Goal: Entertainment & Leisure: Consume media (video, audio)

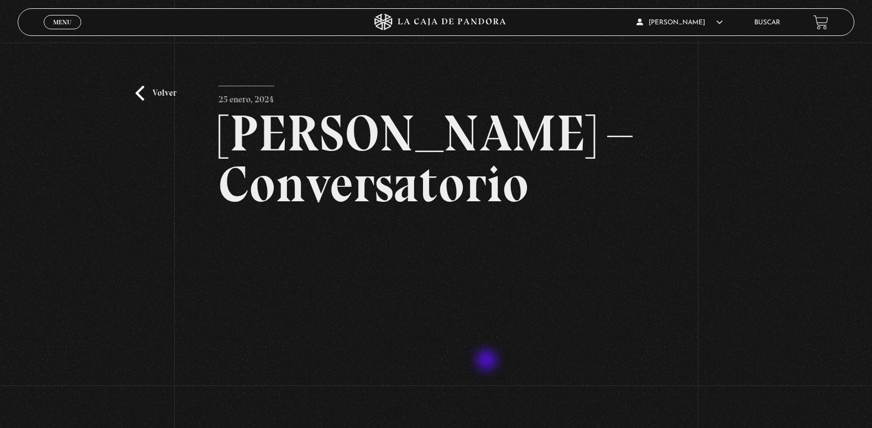
scroll to position [111, 0]
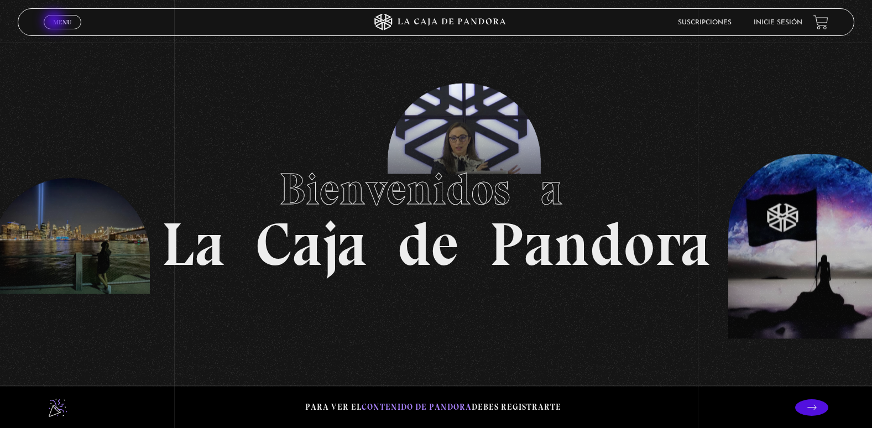
click at [55, 22] on span "Menu" at bounding box center [62, 22] width 18 height 7
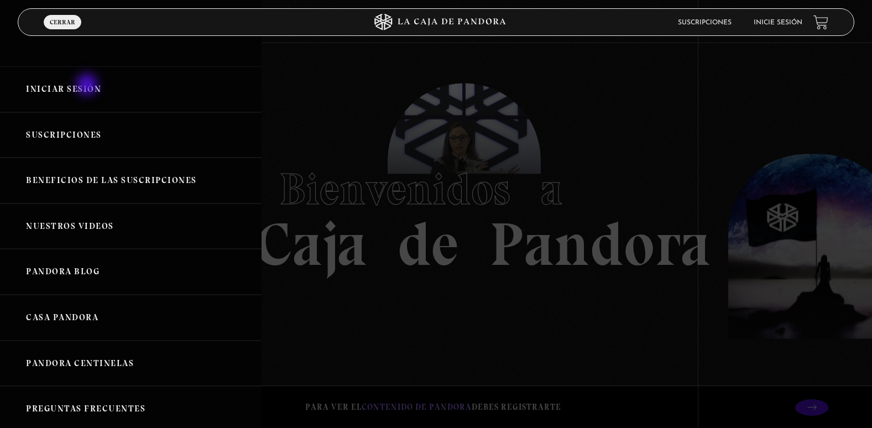
click at [88, 86] on link "Iniciar Sesión" at bounding box center [130, 89] width 261 height 46
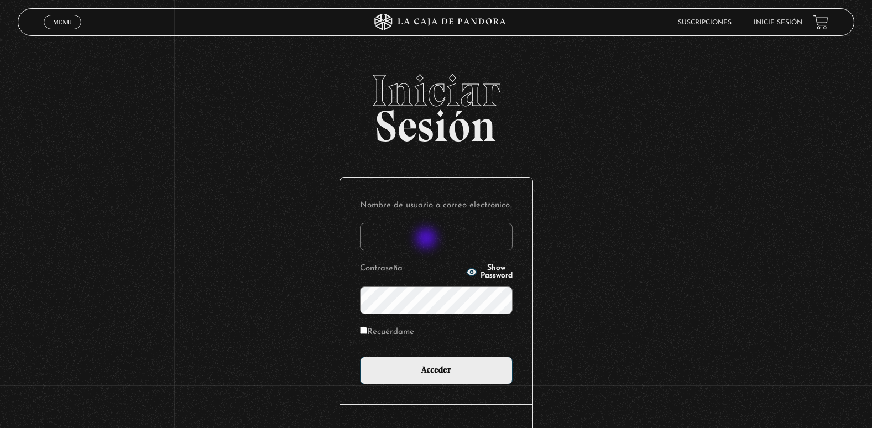
click at [427, 239] on input "Nombre de usuario o correo electrónico" at bounding box center [436, 237] width 153 height 28
type input "adriana.castillo071083@gmail.com"
click at [360, 357] on input "Acceder" at bounding box center [436, 371] width 153 height 28
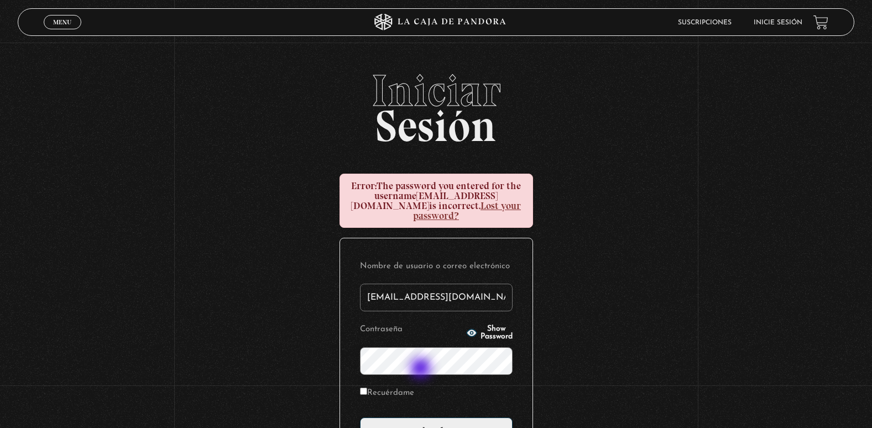
click at [360, 417] on input "Acceder" at bounding box center [436, 431] width 153 height 28
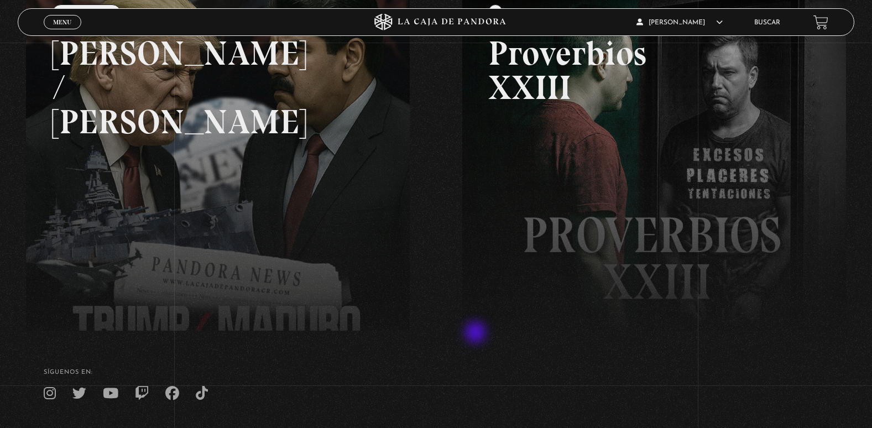
scroll to position [41, 0]
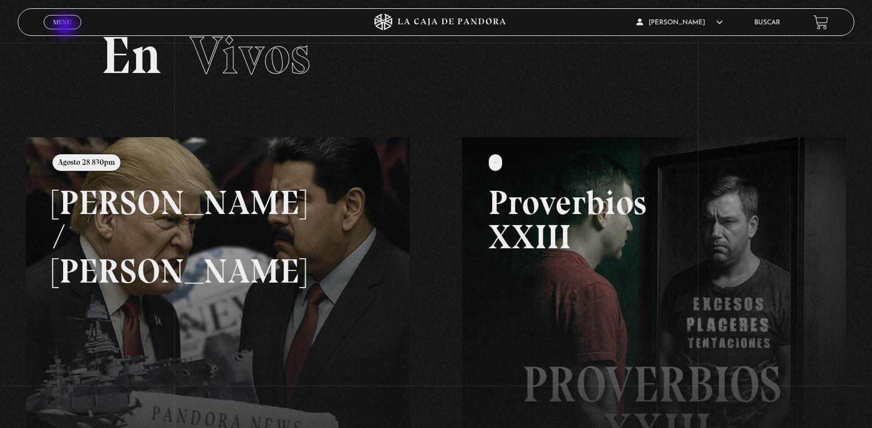
click at [66, 27] on link "Menu Cerrar" at bounding box center [63, 22] width 38 height 14
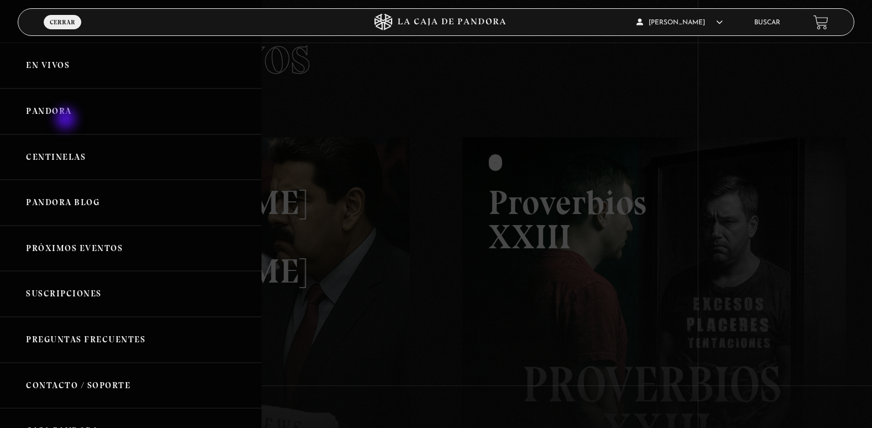
click at [67, 120] on link "Pandora" at bounding box center [130, 111] width 261 height 46
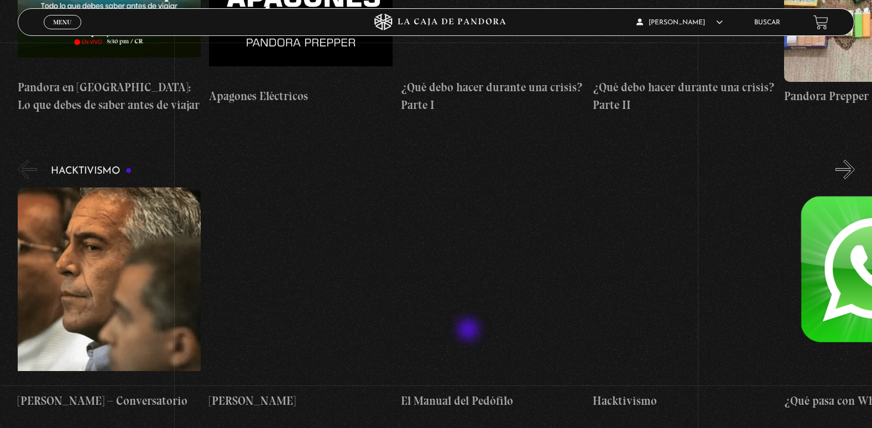
scroll to position [2653, 0]
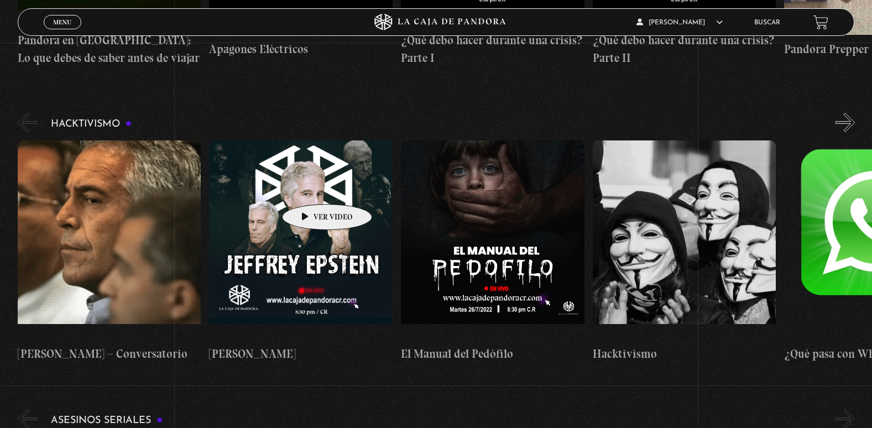
click at [310, 187] on figure at bounding box center [301, 239] width 184 height 199
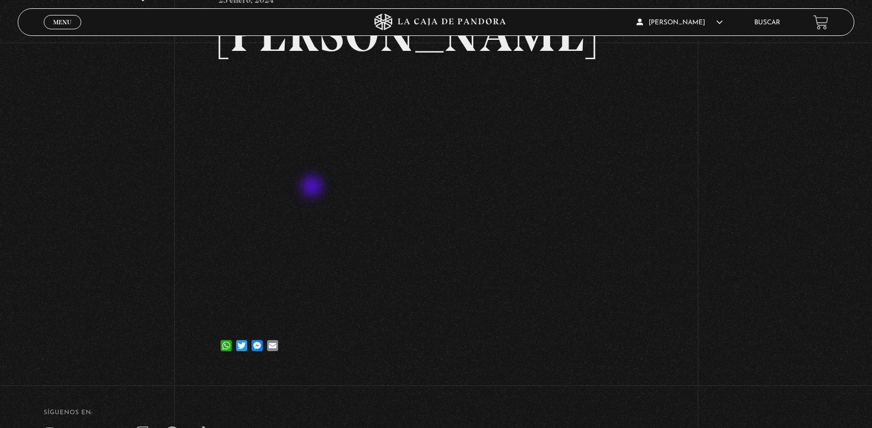
scroll to position [111, 0]
